Goal: Information Seeking & Learning: Find specific fact

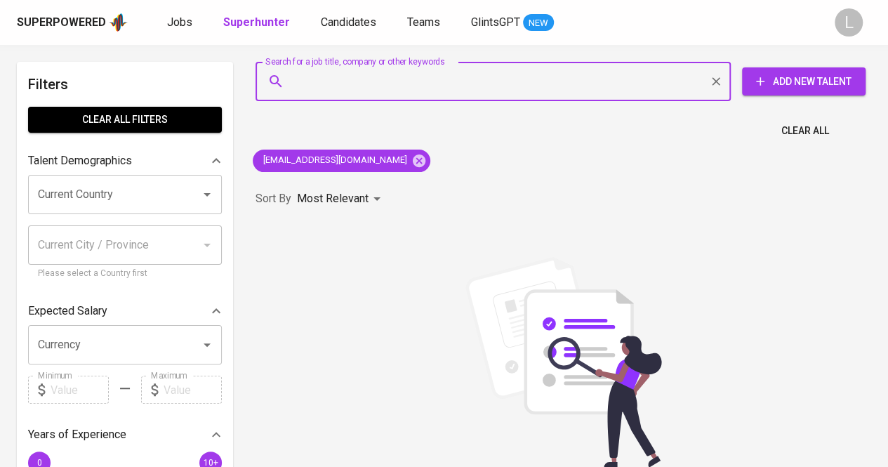
click at [390, 76] on input "Search for a job title, company or other keywords" at bounding box center [497, 81] width 414 height 27
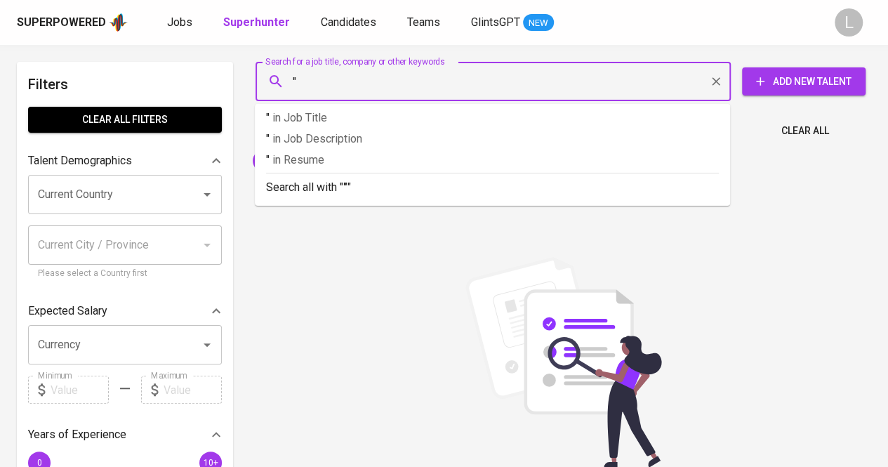
paste input "[PERSON_NAME]"
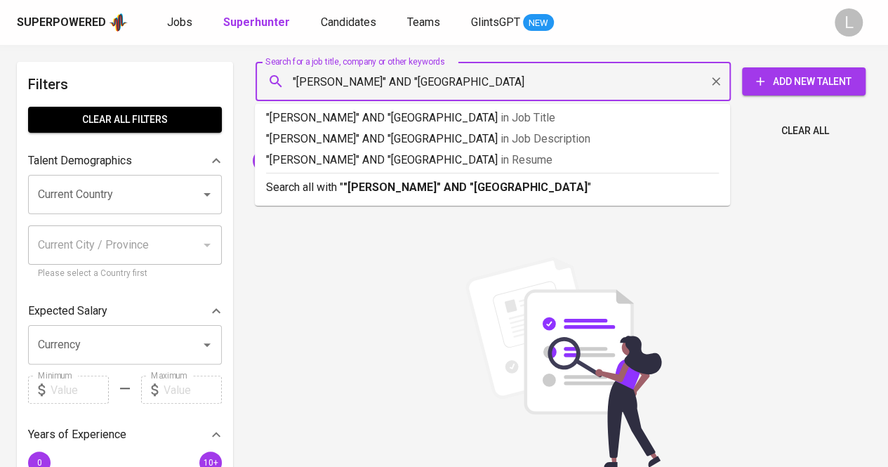
type input ""[PERSON_NAME]" AND "universitas pendidikan indonesia""
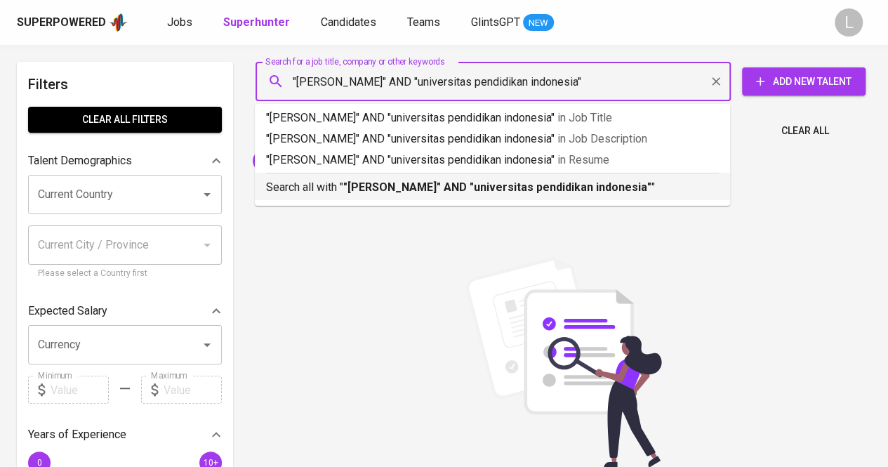
click at [437, 185] on b ""[PERSON_NAME]" AND "universitas pendidikan indonesia"" at bounding box center [497, 186] width 308 height 13
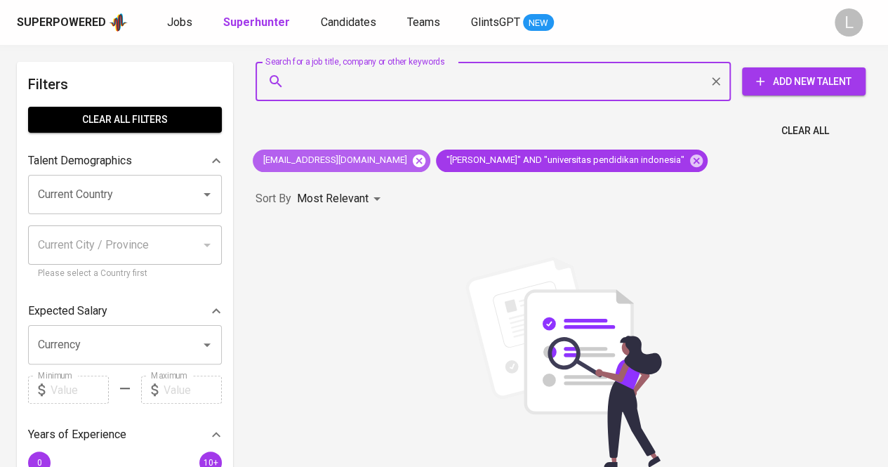
click at [411, 161] on icon at bounding box center [418, 160] width 15 height 15
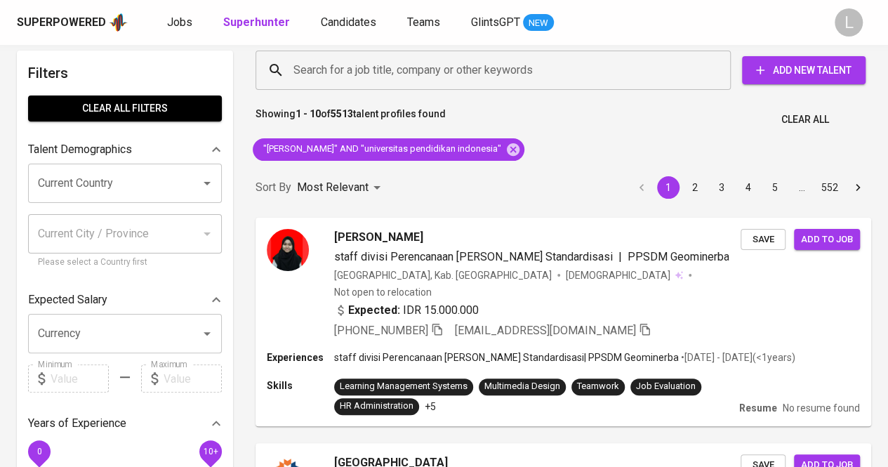
scroll to position [44, 0]
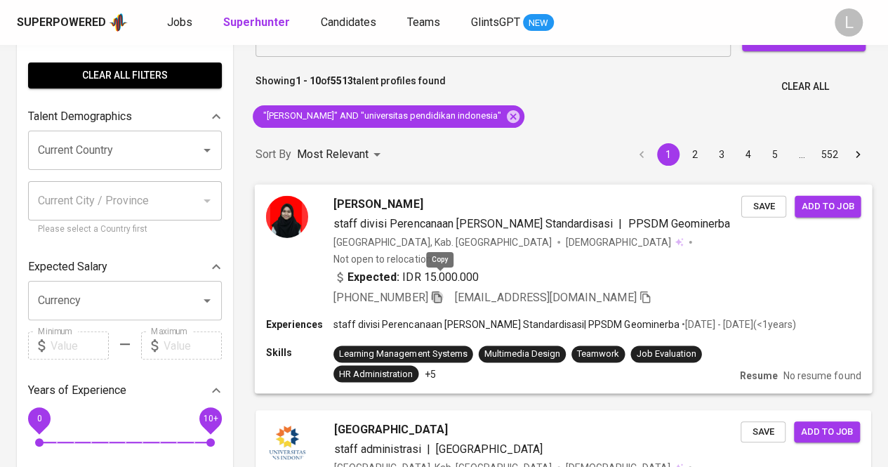
click at [441, 290] on icon "button" at bounding box center [436, 296] width 13 height 13
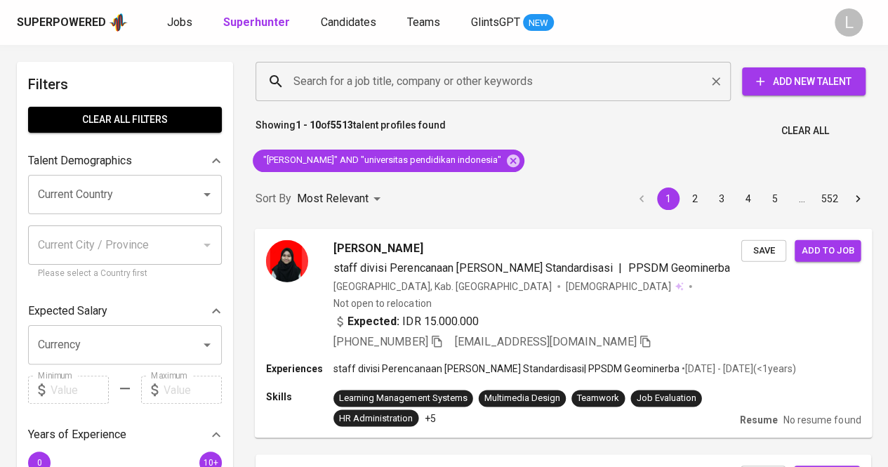
click at [385, 67] on div "Search for a job title, company or other keywords" at bounding box center [493, 81] width 475 height 39
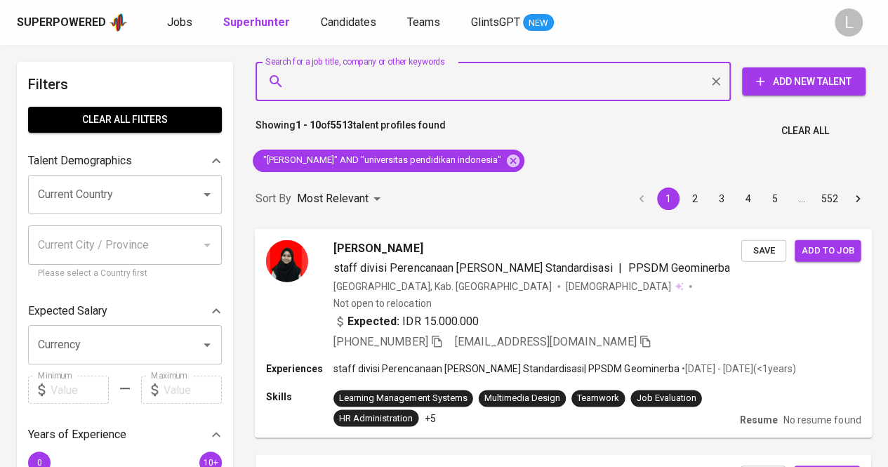
paste input "[EMAIL_ADDRESS][DOMAIN_NAME]"
type input "[EMAIL_ADDRESS][DOMAIN_NAME]"
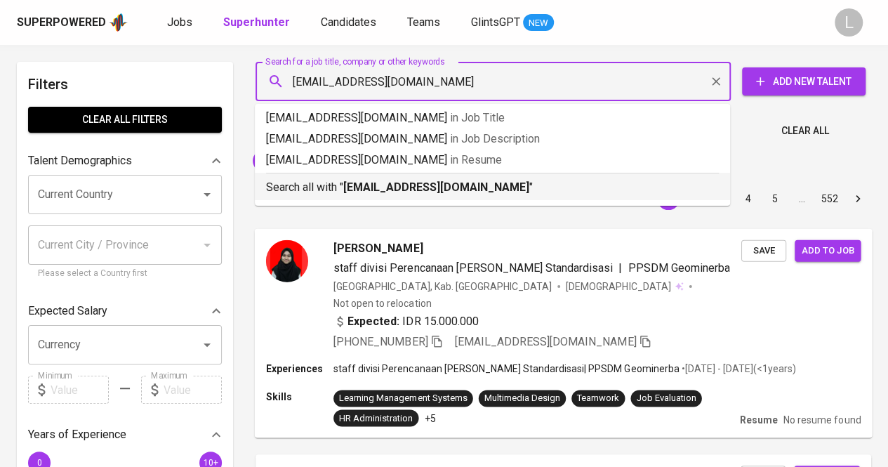
click at [428, 197] on li "Search all with " [EMAIL_ADDRESS][DOMAIN_NAME] "" at bounding box center [492, 186] width 475 height 27
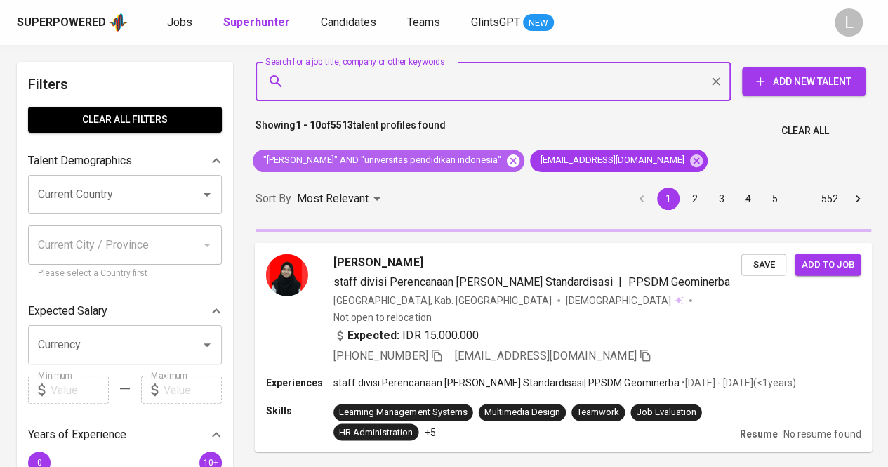
click at [516, 158] on icon at bounding box center [513, 160] width 13 height 13
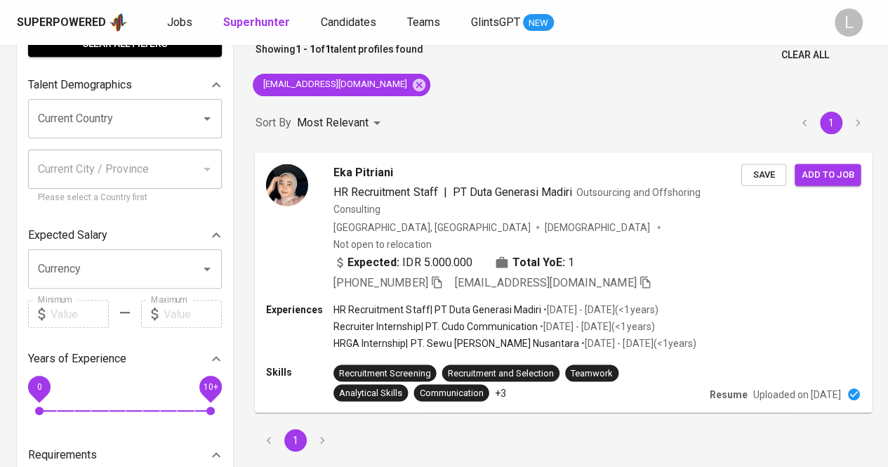
scroll to position [77, 0]
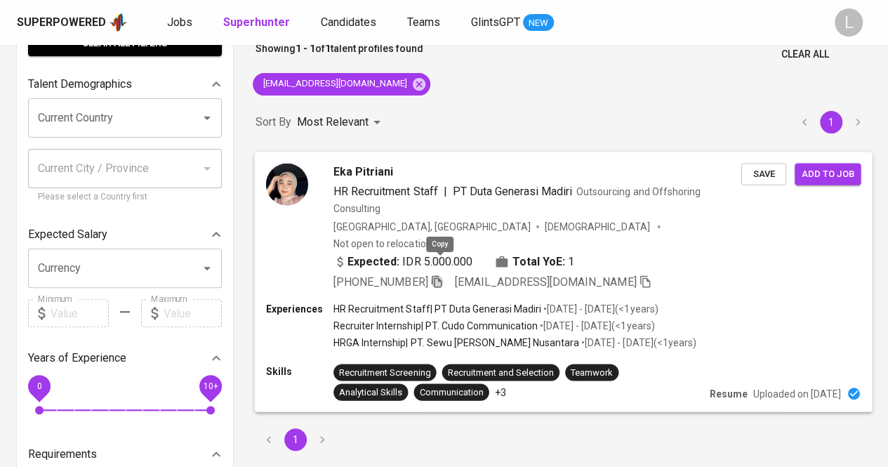
click at [442, 275] on icon "button" at bounding box center [437, 281] width 10 height 12
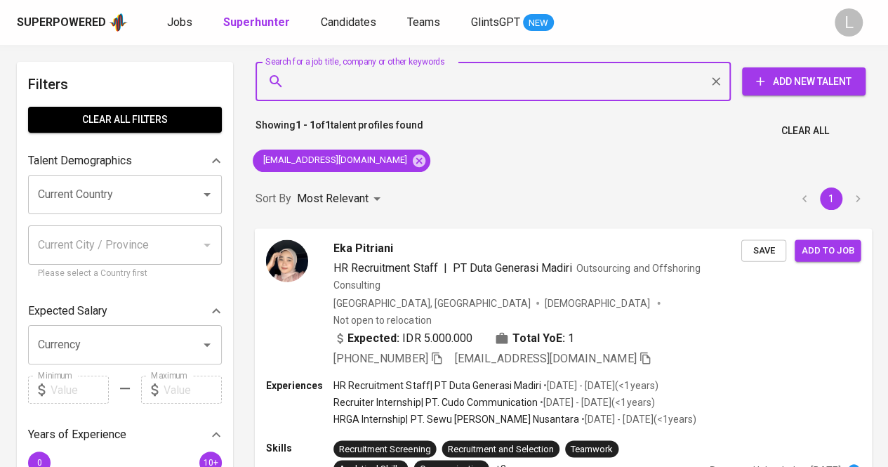
click at [425, 73] on input "Search for a job title, company or other keywords" at bounding box center [497, 81] width 414 height 27
paste input "[EMAIL_ADDRESS][DOMAIN_NAME]"
type input "[EMAIL_ADDRESS][DOMAIN_NAME]"
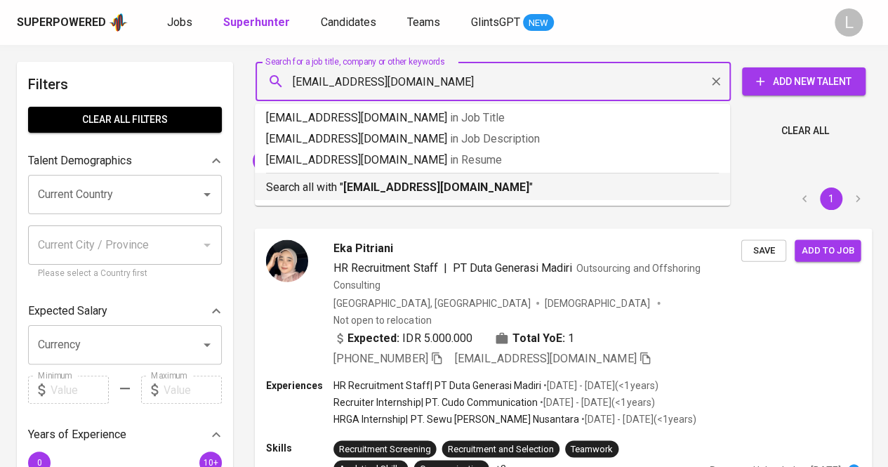
click at [366, 183] on b "[EMAIL_ADDRESS][DOMAIN_NAME]" at bounding box center [436, 186] width 186 height 13
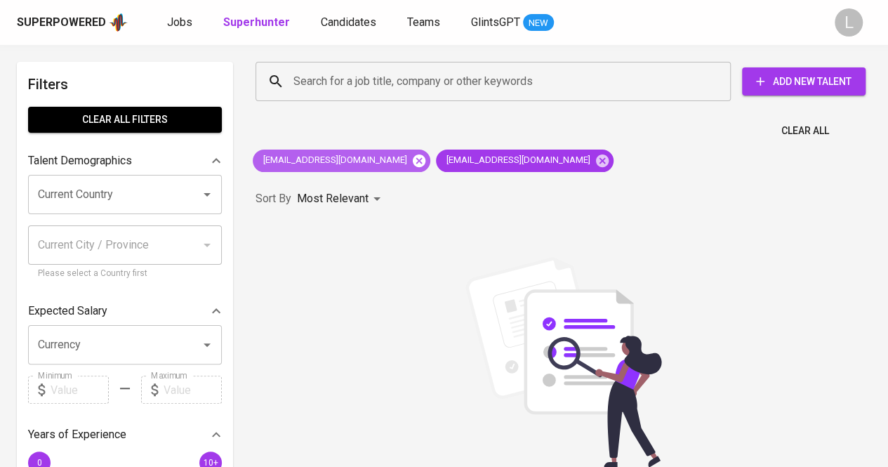
click at [413, 157] on icon at bounding box center [419, 160] width 13 height 13
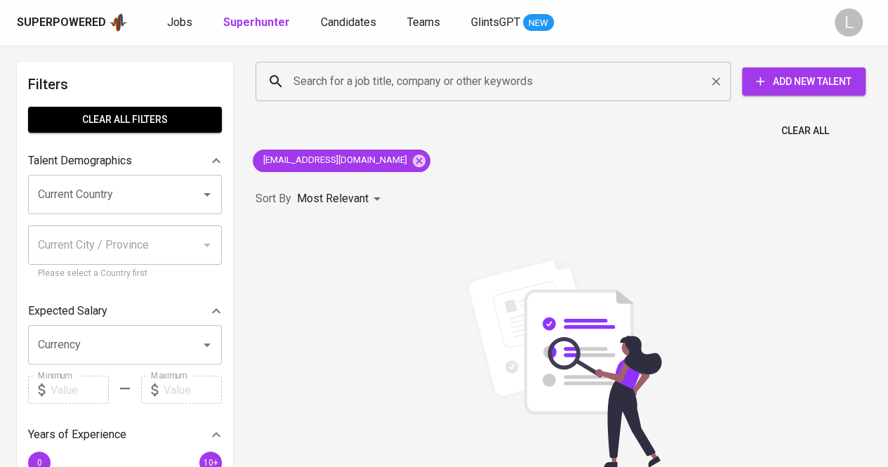
click at [472, 77] on input "Search for a job title, company or other keywords" at bounding box center [497, 81] width 414 height 27
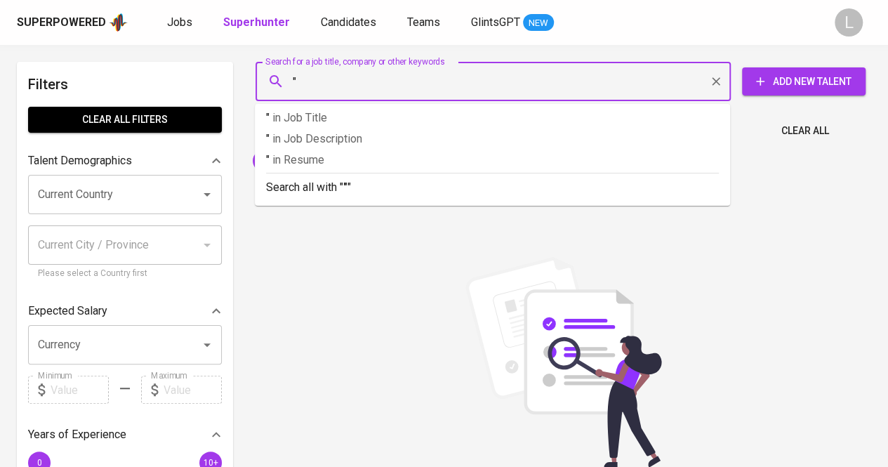
paste input "[PERSON_NAME][DATE]"
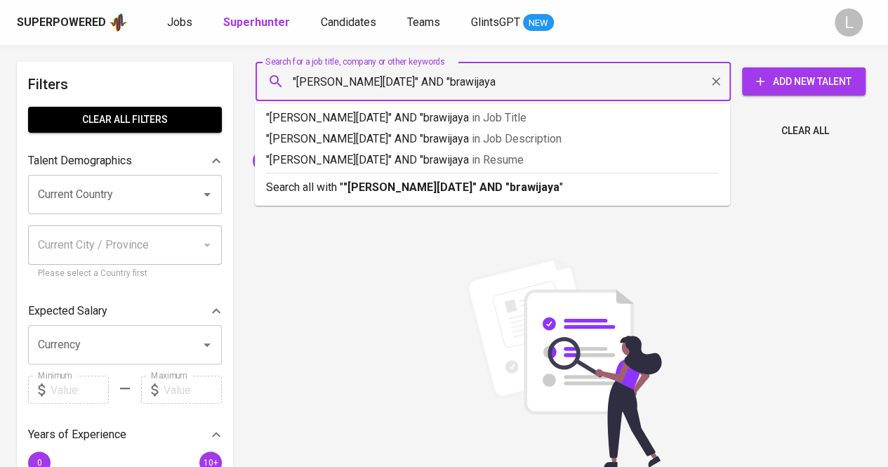
type input ""[PERSON_NAME][DATE]" AND "brawijaya""
click at [435, 188] on b ""[PERSON_NAME][DATE]" AND "brawijaya"" at bounding box center [453, 186] width 220 height 13
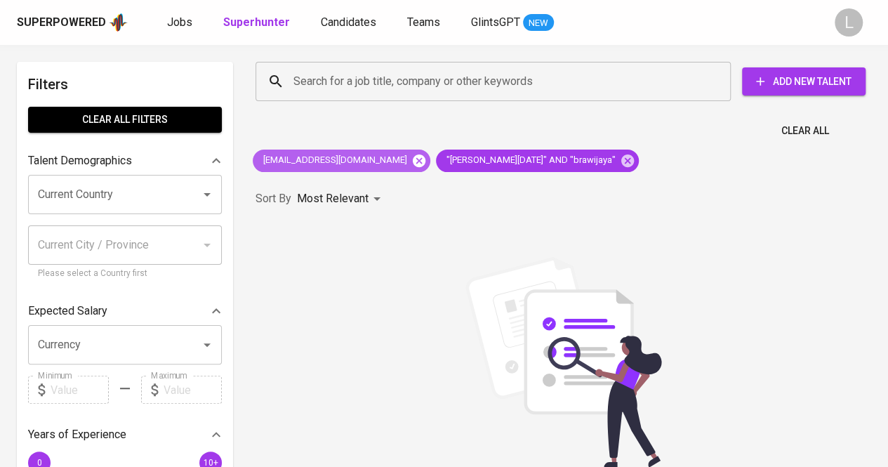
click at [413, 160] on icon at bounding box center [419, 160] width 13 height 13
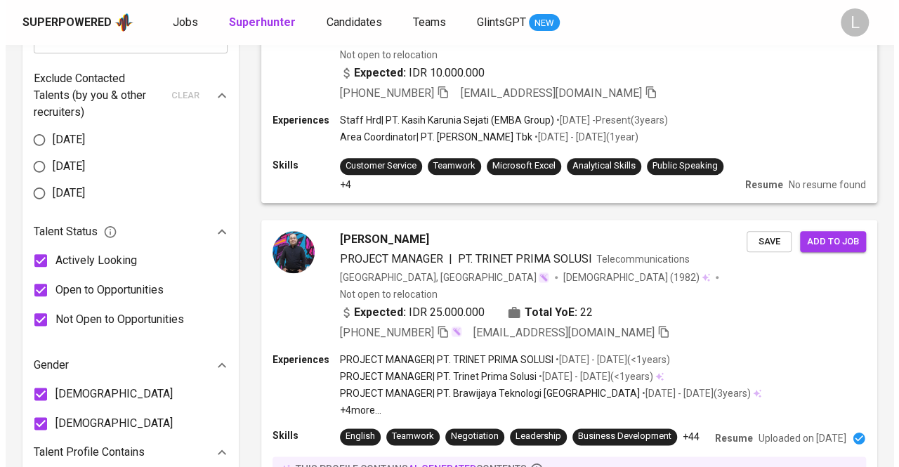
scroll to position [588, 0]
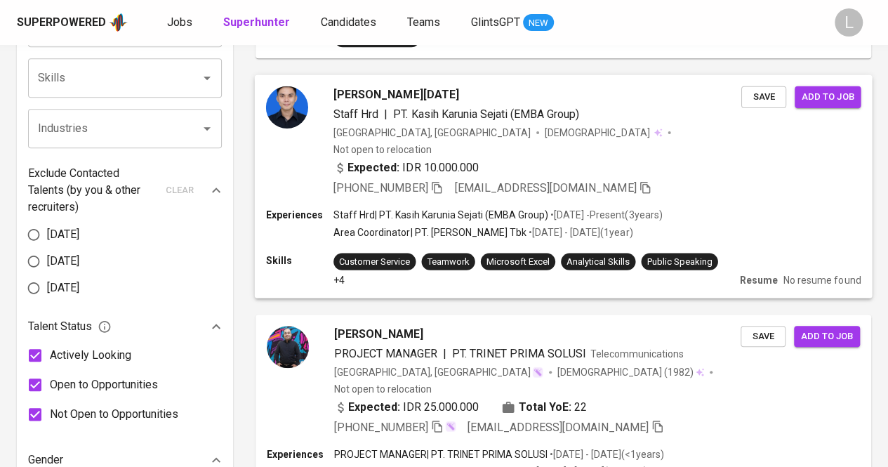
click at [369, 82] on div "[PERSON_NAME][DATE] Staff Hrd | PT. Kasih Karunia Sejati (EMBA Group) [GEOGRAPH…" at bounding box center [564, 140] width 618 height 133
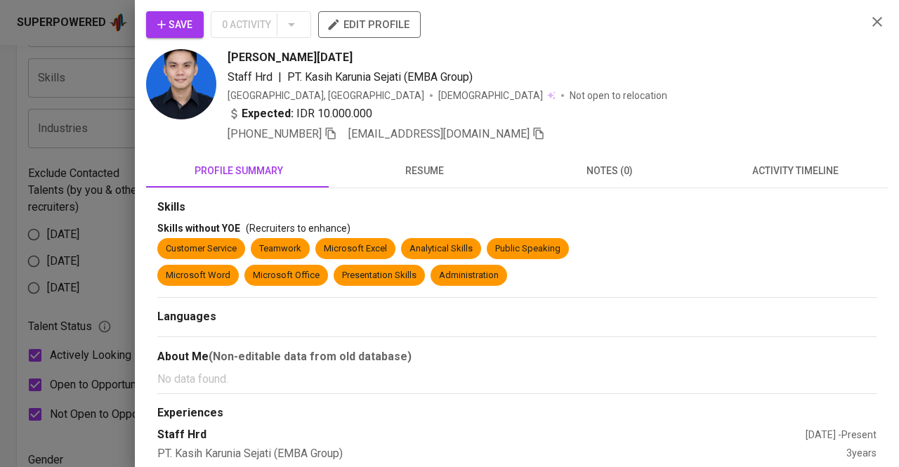
click at [331, 135] on icon "button" at bounding box center [331, 134] width 10 height 12
